Goal: Find specific page/section: Find specific page/section

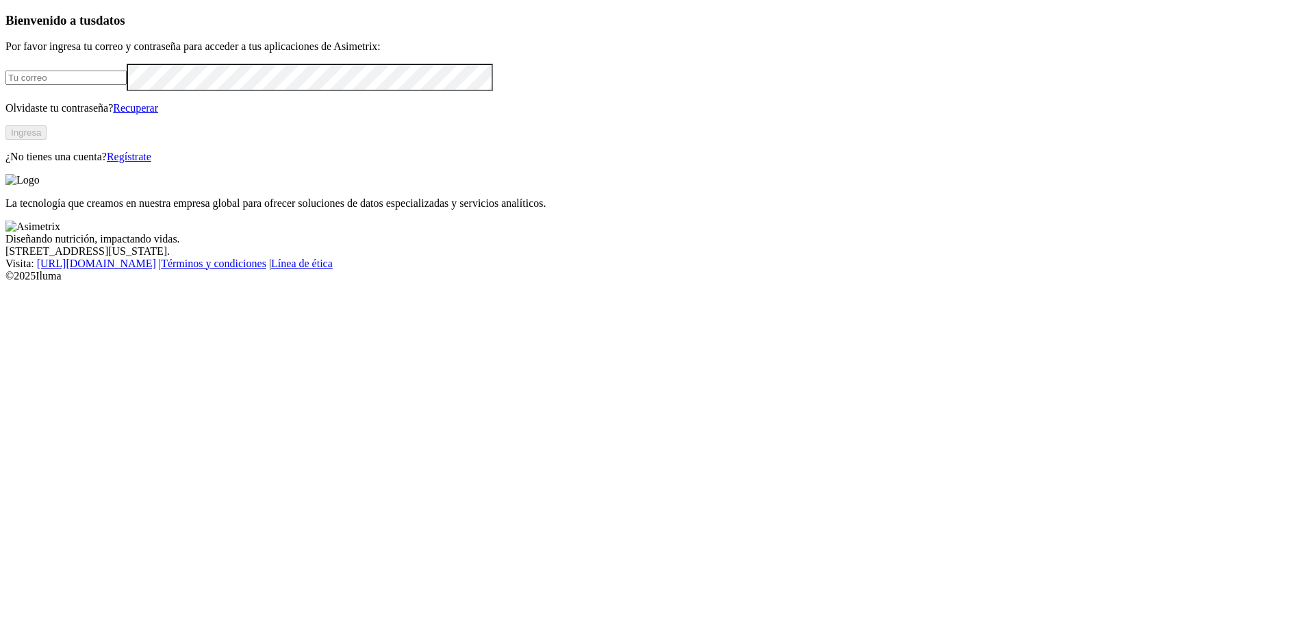
type input "[EMAIL_ADDRESS][DOMAIN_NAME]"
click at [47, 140] on button "Ingresa" at bounding box center [25, 132] width 41 height 14
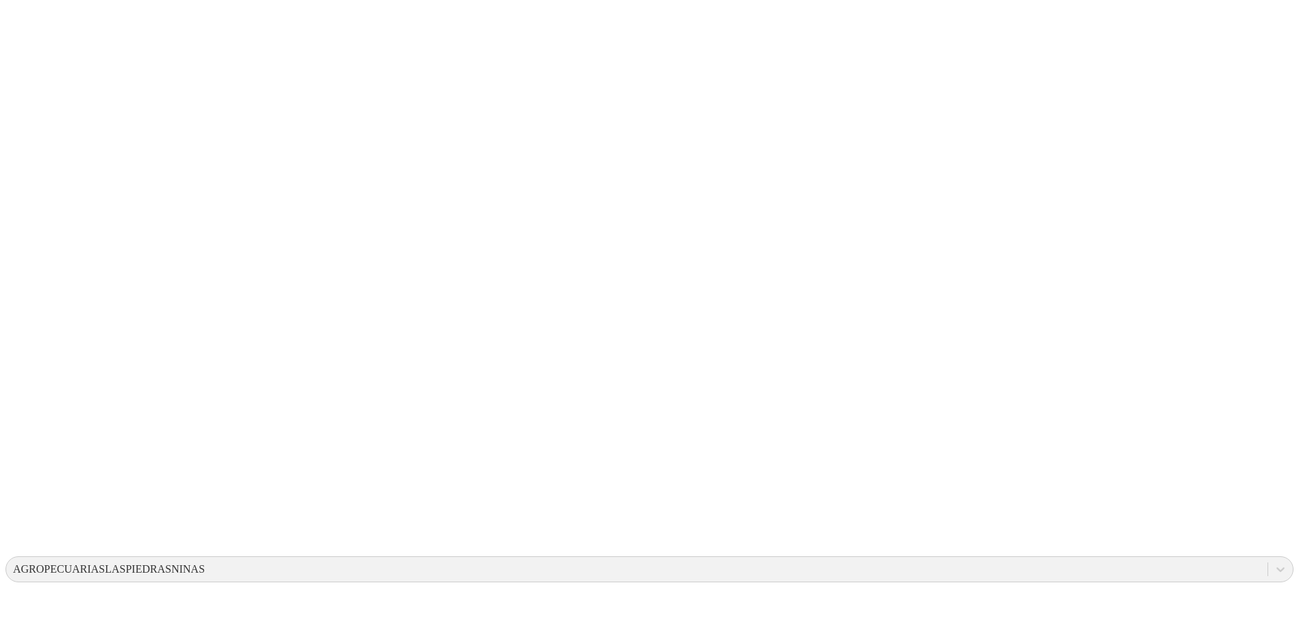
drag, startPoint x: 826, startPoint y: 181, endPoint x: 930, endPoint y: 255, distance: 127.1
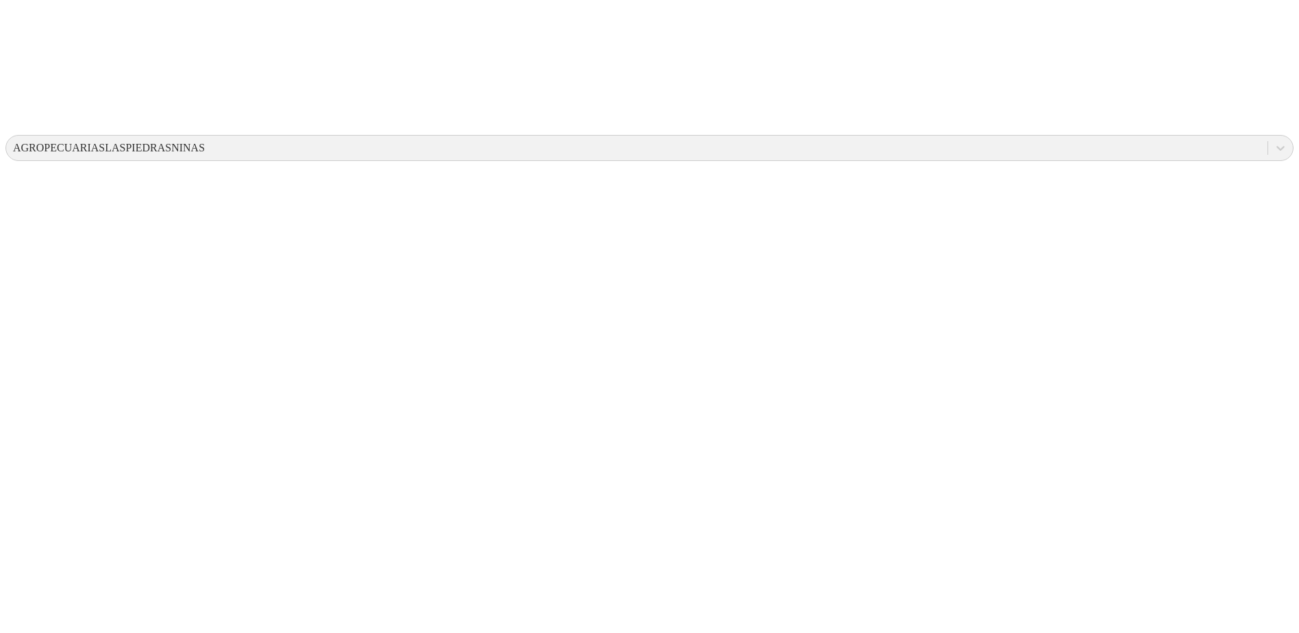
scroll to position [172, 0]
